Goal: Transaction & Acquisition: Book appointment/travel/reservation

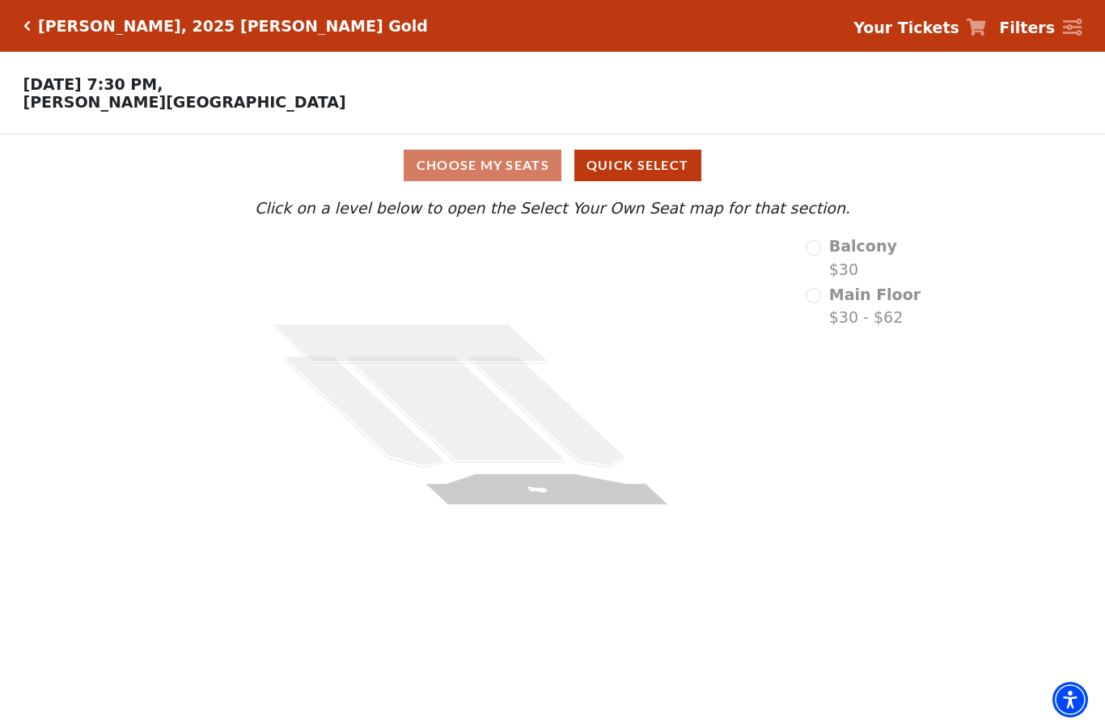
click at [482, 180] on div "Choose My Seats Quick Select" at bounding box center [552, 166] width 829 height 32
click at [484, 164] on div "Choose My Seats Quick Select" at bounding box center [552, 166] width 829 height 32
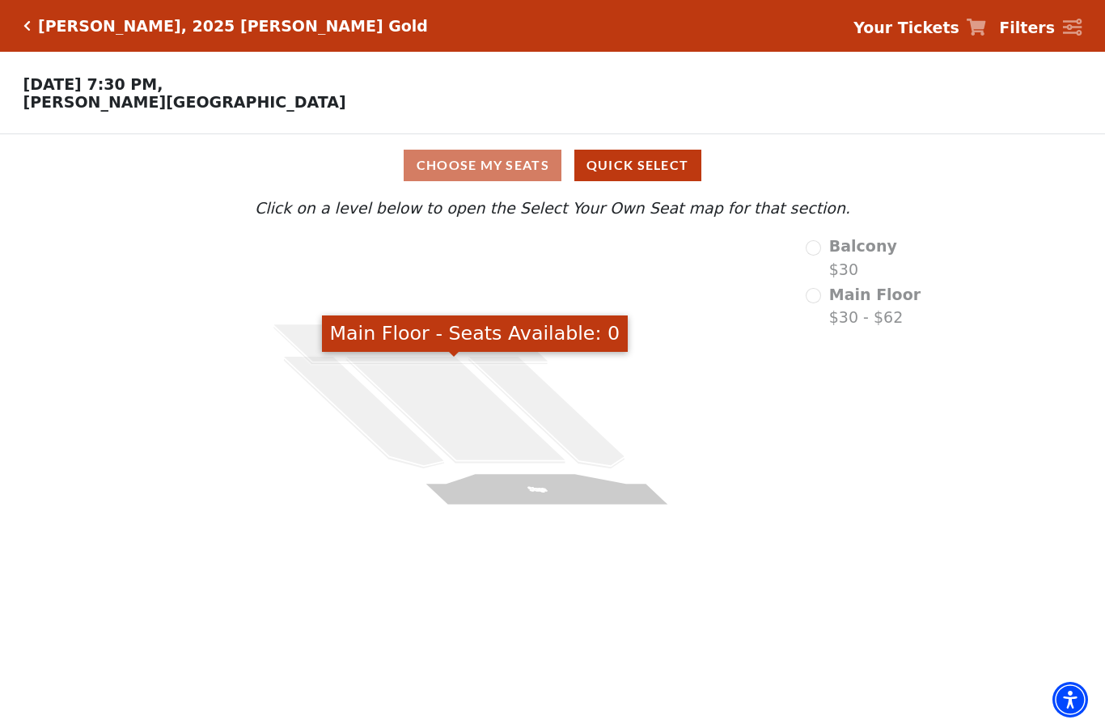
click at [560, 439] on icon at bounding box center [546, 411] width 156 height 110
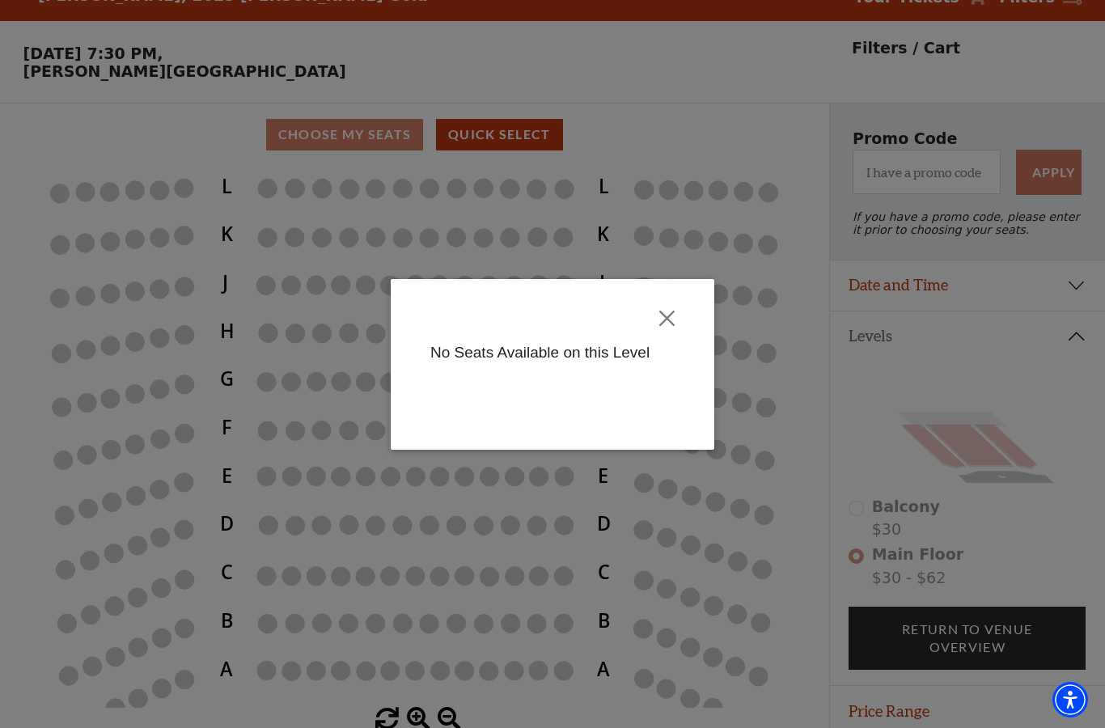
scroll to position [75, 0]
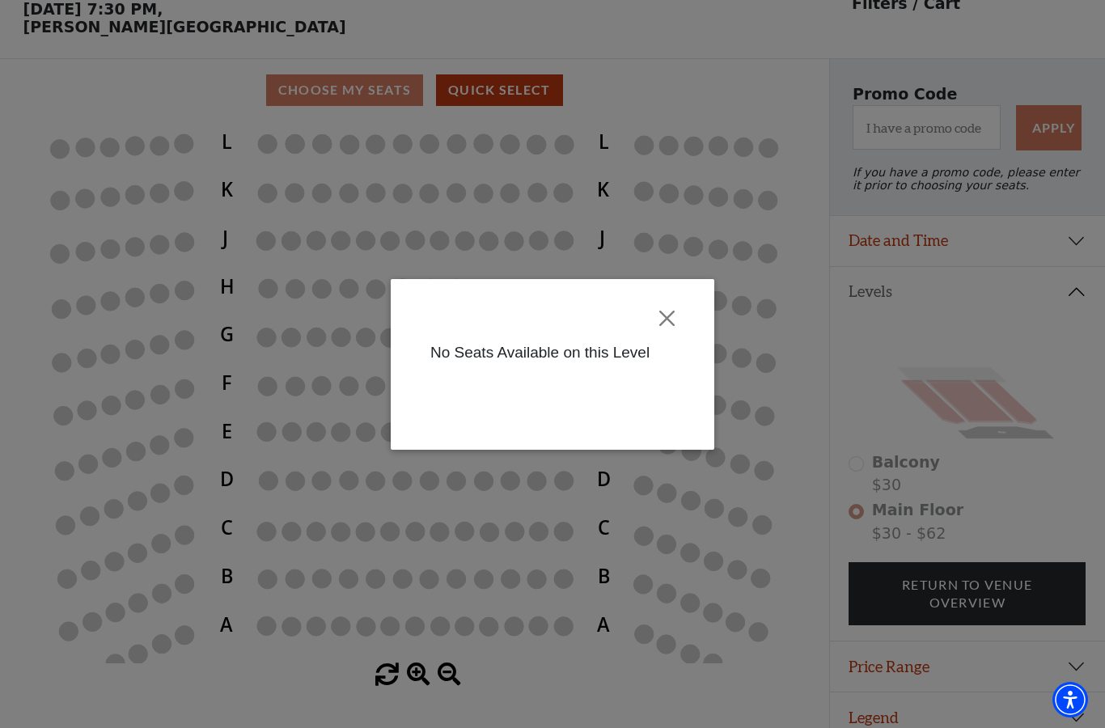
click at [653, 321] on button "Close" at bounding box center [667, 317] width 31 height 31
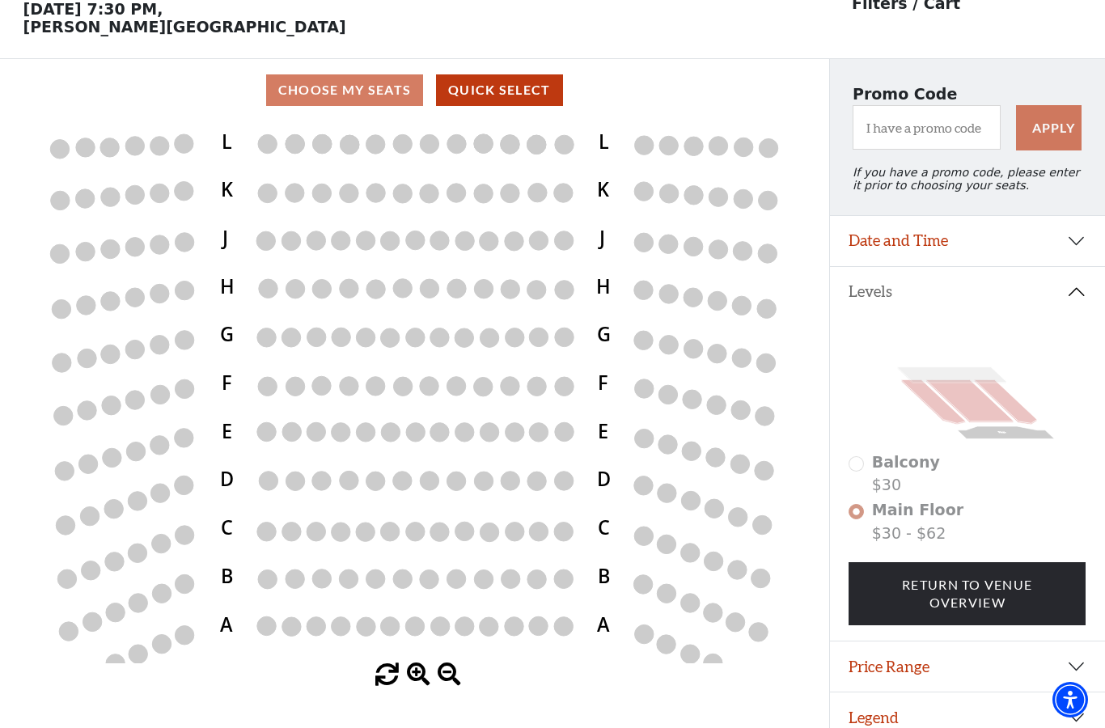
click at [334, 94] on div "Choose My Seats Quick Select" at bounding box center [414, 90] width 829 height 32
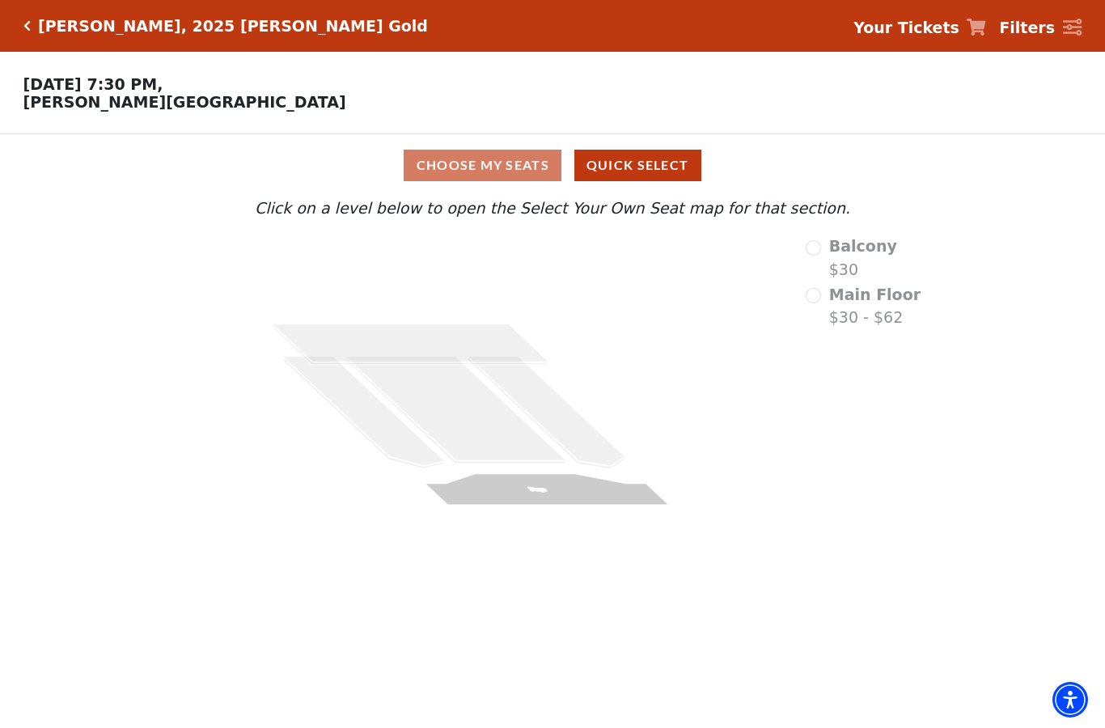
click at [831, 247] on div "Balcony $30" at bounding box center [862, 258] width 115 height 46
click at [417, 319] on icon "Stage" at bounding box center [449, 384] width 598 height 299
click at [473, 327] on icon at bounding box center [410, 343] width 275 height 38
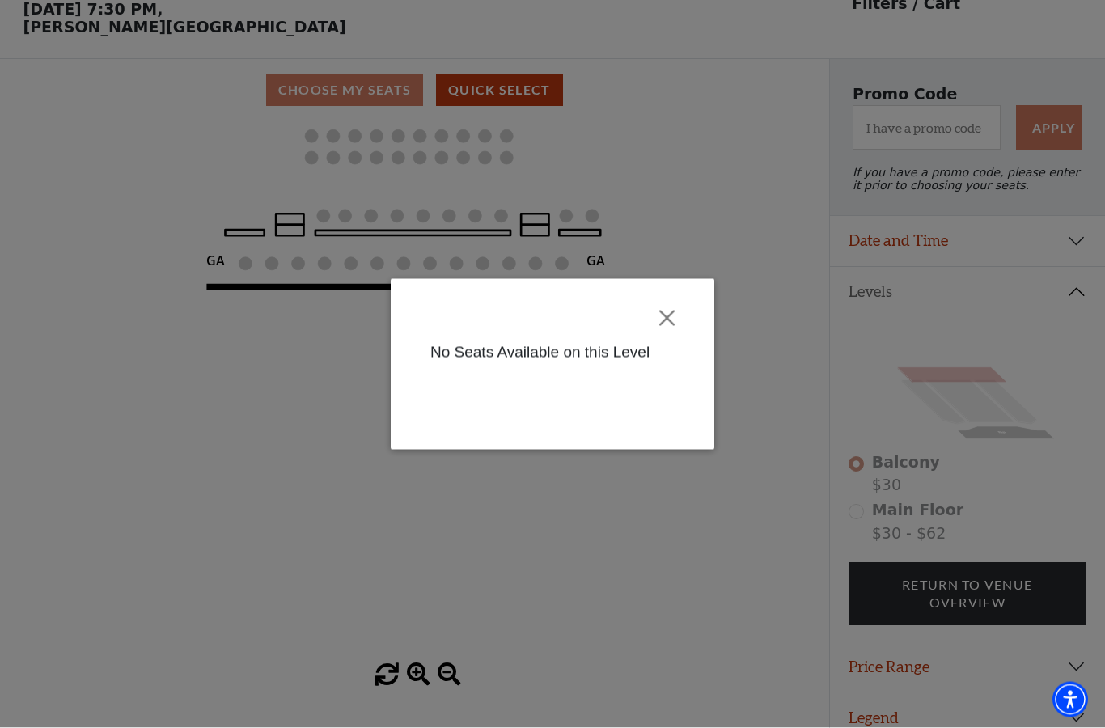
scroll to position [75, 0]
click at [660, 315] on button "Close" at bounding box center [667, 317] width 31 height 31
